Goal: Find specific page/section: Find specific page/section

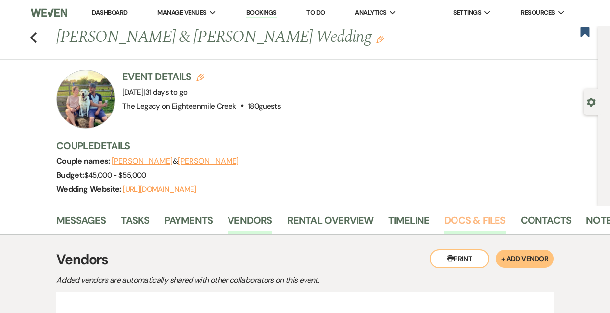
click at [478, 219] on link "Docs & Files" at bounding box center [474, 223] width 61 height 22
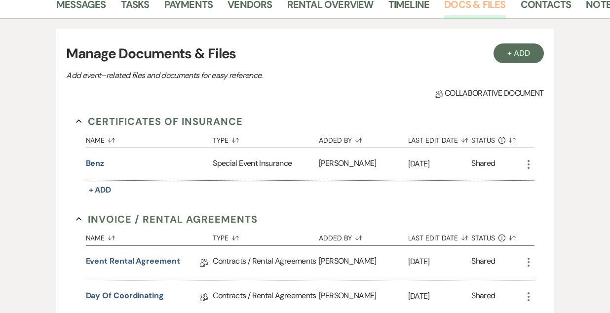
scroll to position [307, 0]
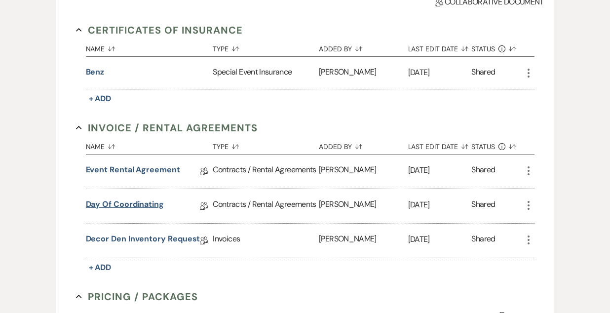
click at [140, 211] on link "Day of Coordinating" at bounding box center [125, 206] width 78 height 15
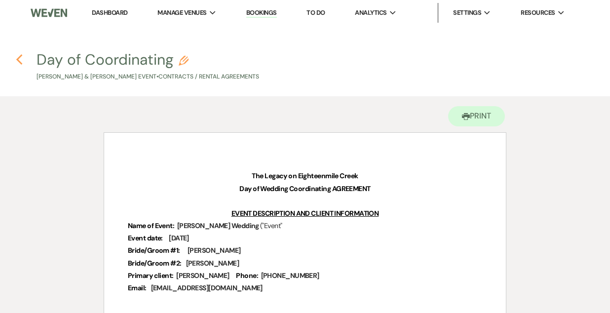
click at [20, 60] on icon "Previous" at bounding box center [19, 60] width 7 height 12
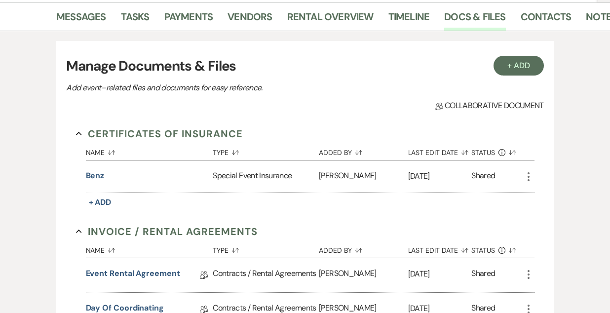
scroll to position [202, 0]
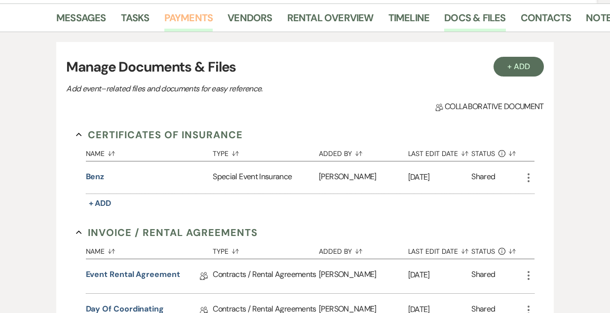
click at [190, 18] on link "Payments" at bounding box center [188, 21] width 49 height 22
